Goal: Task Accomplishment & Management: Manage account settings

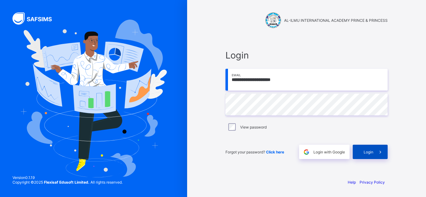
click at [369, 154] on span "Login" at bounding box center [369, 152] width 10 height 5
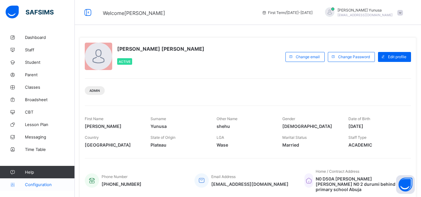
click at [26, 186] on span "Configuration" at bounding box center [50, 184] width 50 height 5
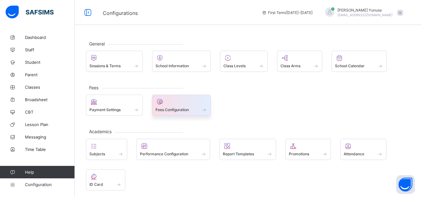
click at [196, 113] on div "Fees Configuration" at bounding box center [181, 105] width 59 height 21
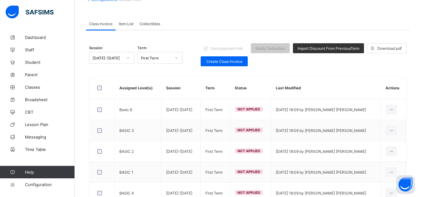
scroll to position [45, 0]
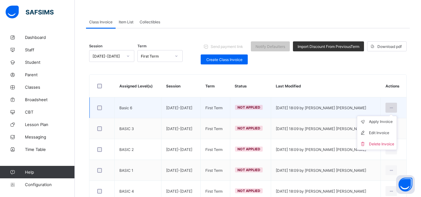
click at [397, 105] on div at bounding box center [392, 108] width 12 height 10
click at [388, 123] on div "Apply Invoice" at bounding box center [381, 122] width 25 height 6
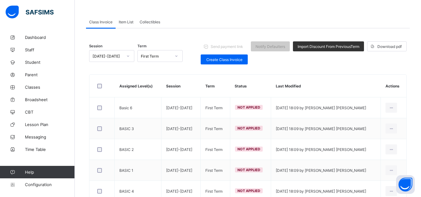
click at [385, 65] on div "Session [DATE]-[DATE] Term First Term Send payment link Notify Defaulters Impor…" at bounding box center [248, 53] width 318 height 31
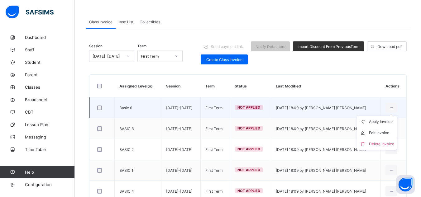
click at [397, 116] on ul "Apply Invoice Edit Invoice Delete Invoice" at bounding box center [377, 133] width 40 height 34
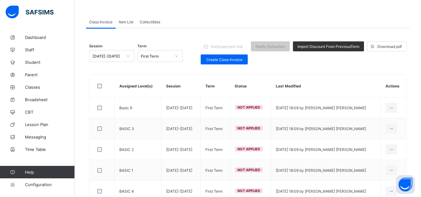
click at [378, 76] on th "Last Modified" at bounding box center [326, 86] width 110 height 23
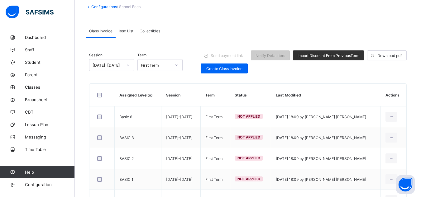
scroll to position [0, 0]
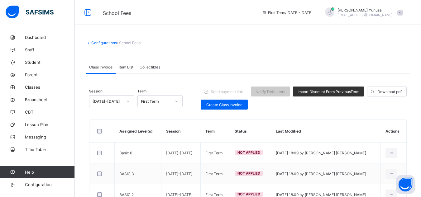
click at [231, 17] on div "School Fees First Term / [DATE]-[DATE] [PERSON_NAME] Yunusa [EMAIL_ADDRESS][DOM…" at bounding box center [210, 12] width 421 height 25
click at [406, 16] on div "[PERSON_NAME] Yunusa [EMAIL_ADDRESS][DOMAIN_NAME]" at bounding box center [362, 12] width 87 height 10
click at [171, 14] on span "School Fees" at bounding box center [178, 12] width 150 height 8
click at [147, 15] on span "School Fees" at bounding box center [178, 12] width 150 height 8
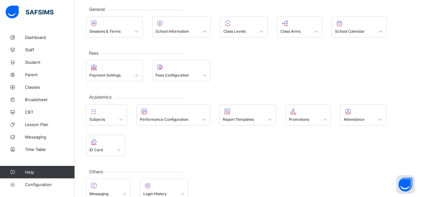
scroll to position [36, 0]
